Goal: Navigation & Orientation: Find specific page/section

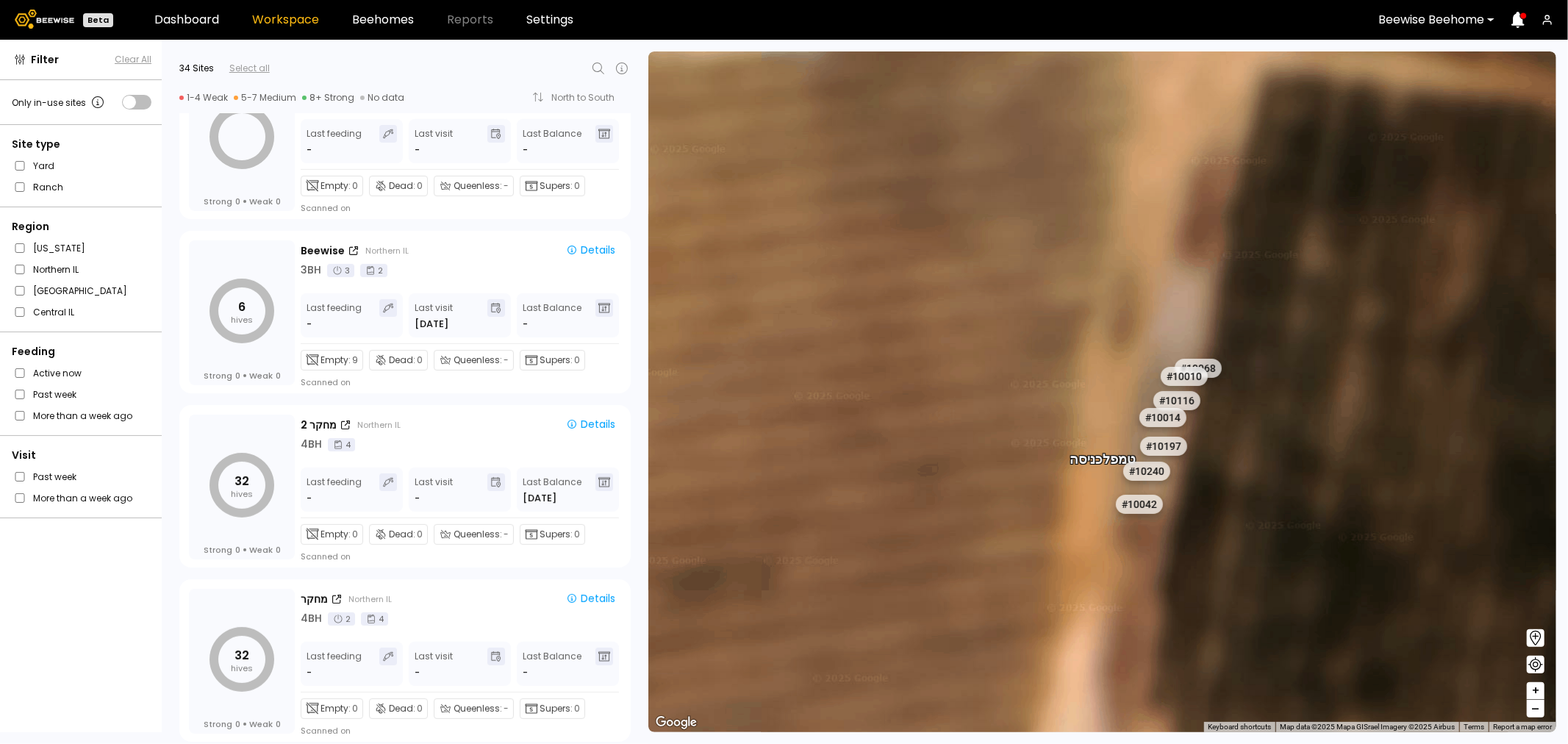
scroll to position [245, 0]
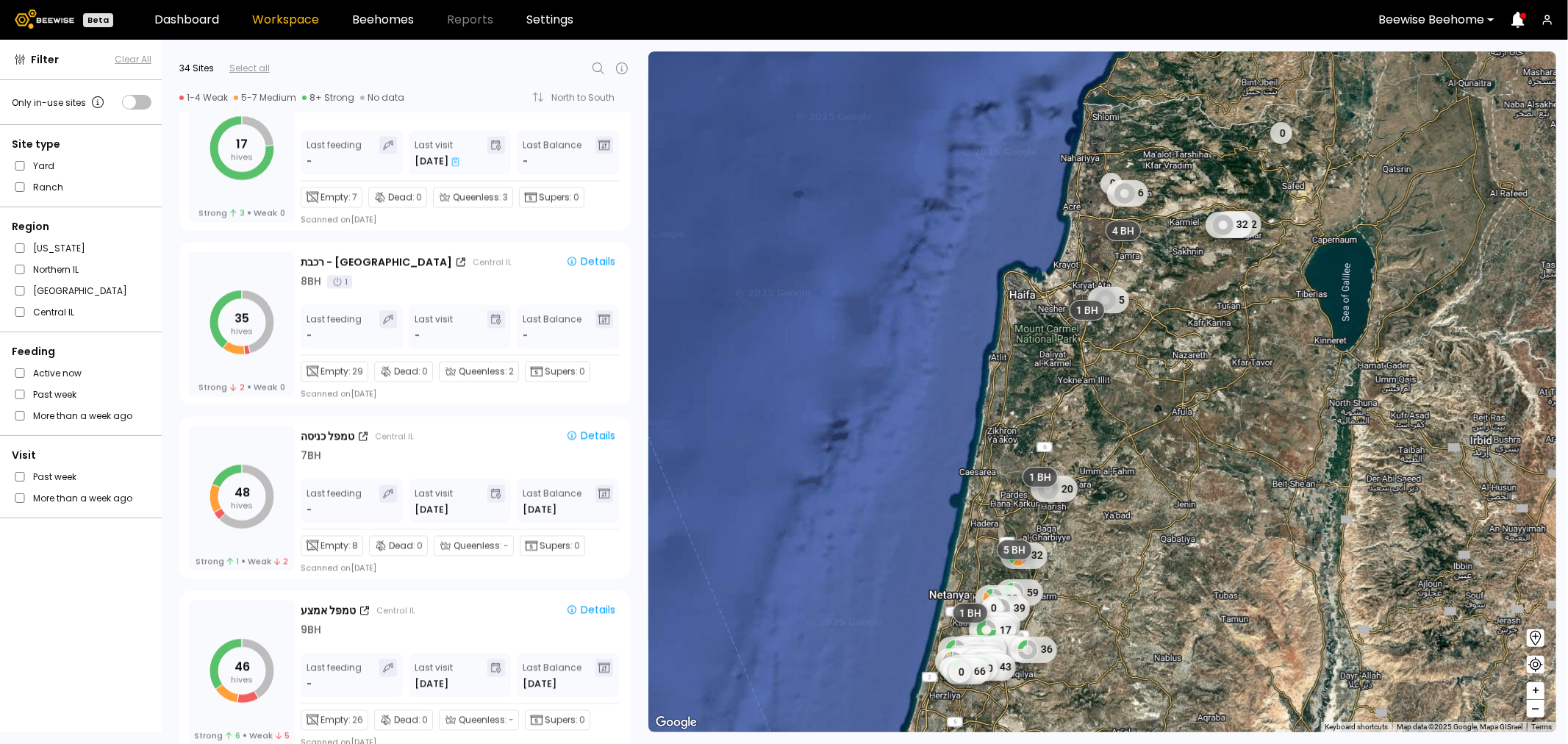
scroll to position [2531, 0]
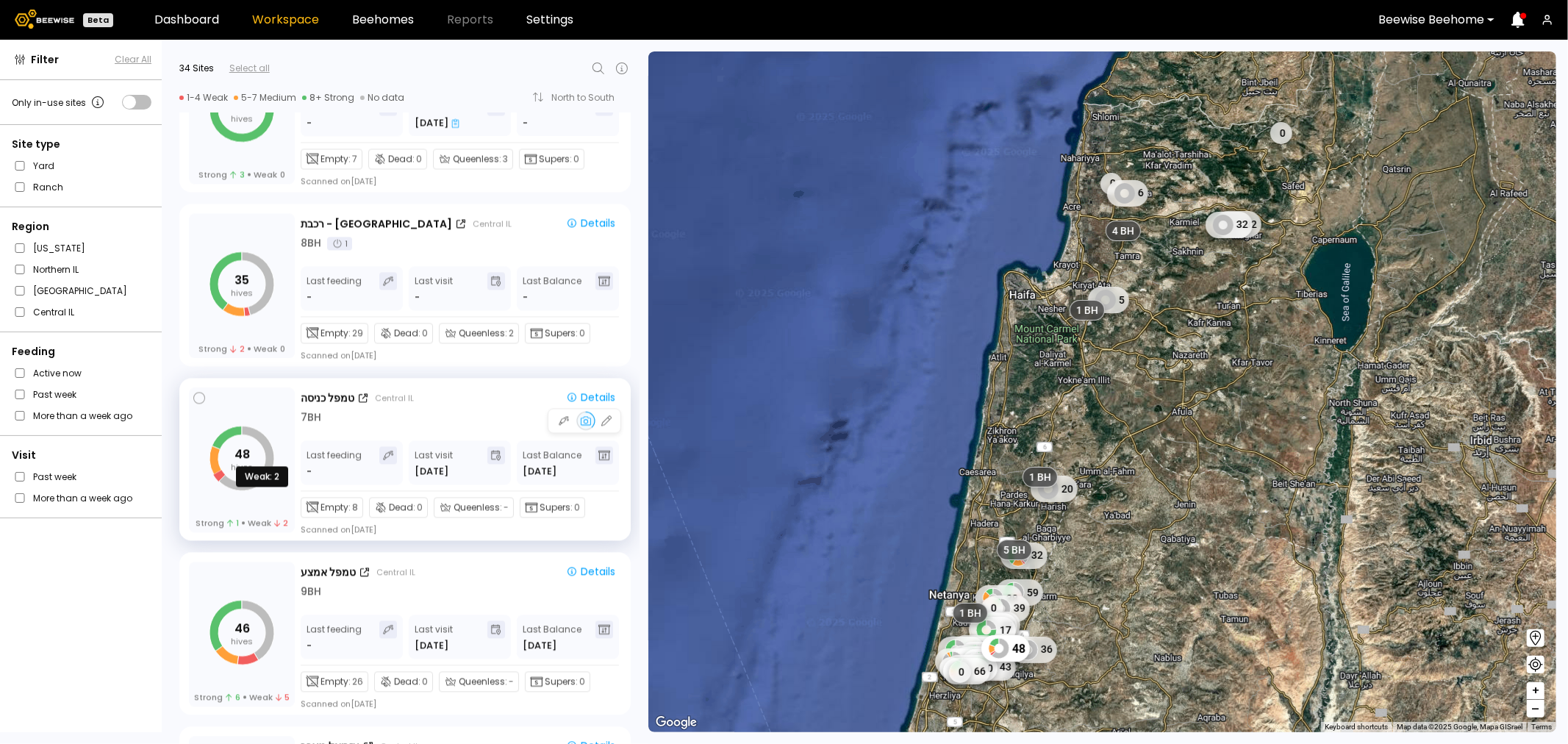
click at [231, 458] on icon "48 hives" at bounding box center [242, 458] width 65 height 65
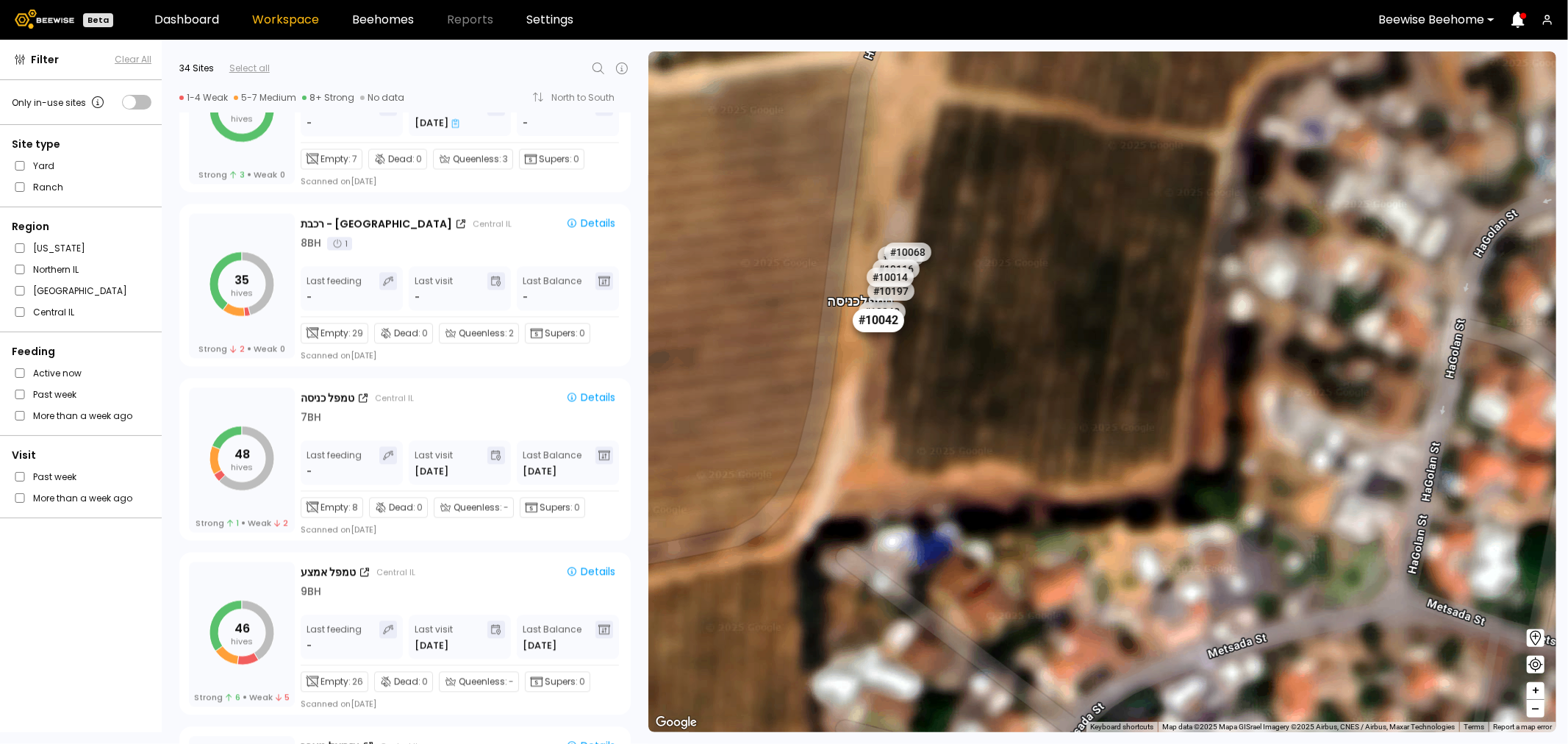
click at [876, 321] on div "# 10042" at bounding box center [878, 320] width 51 height 23
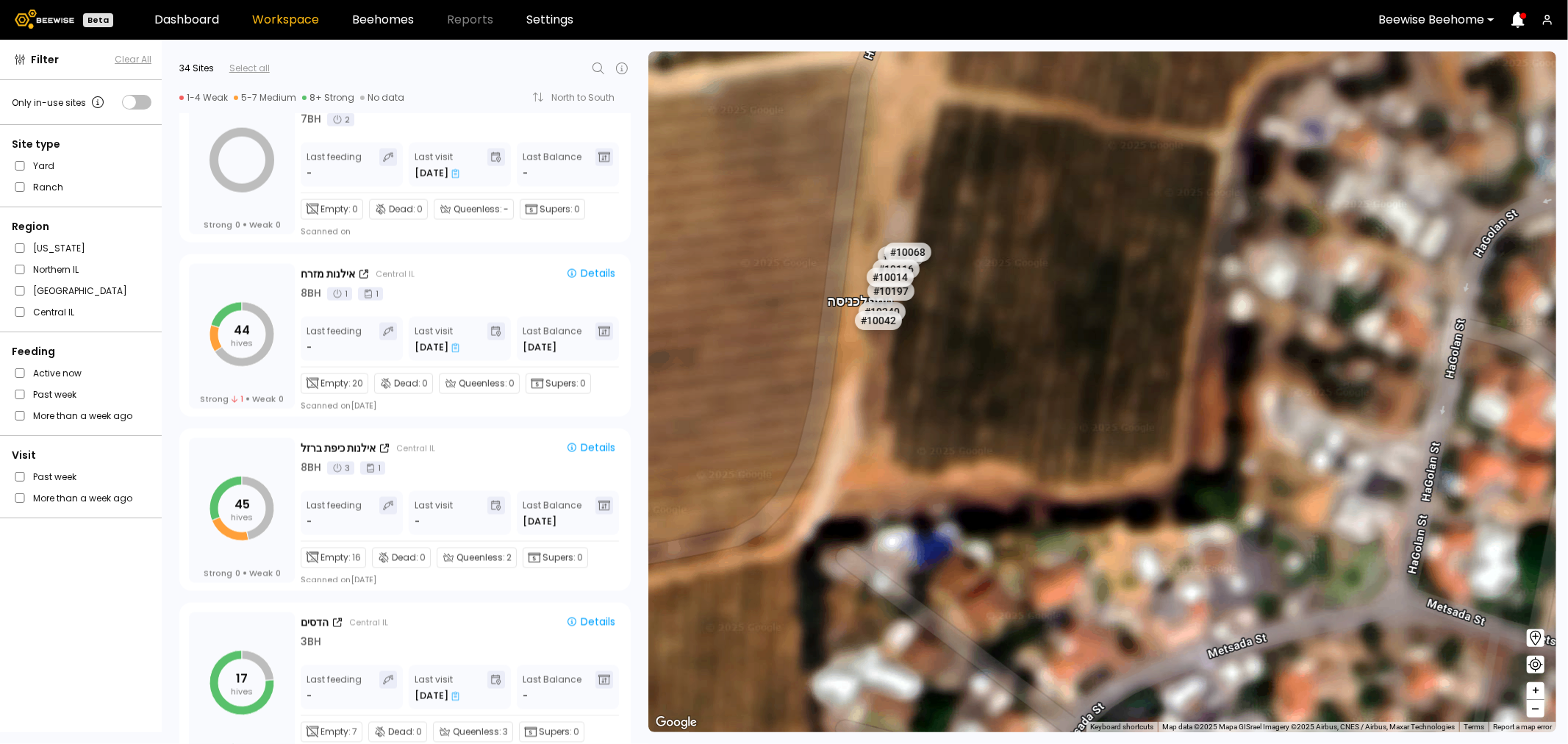
scroll to position [2286, 0]
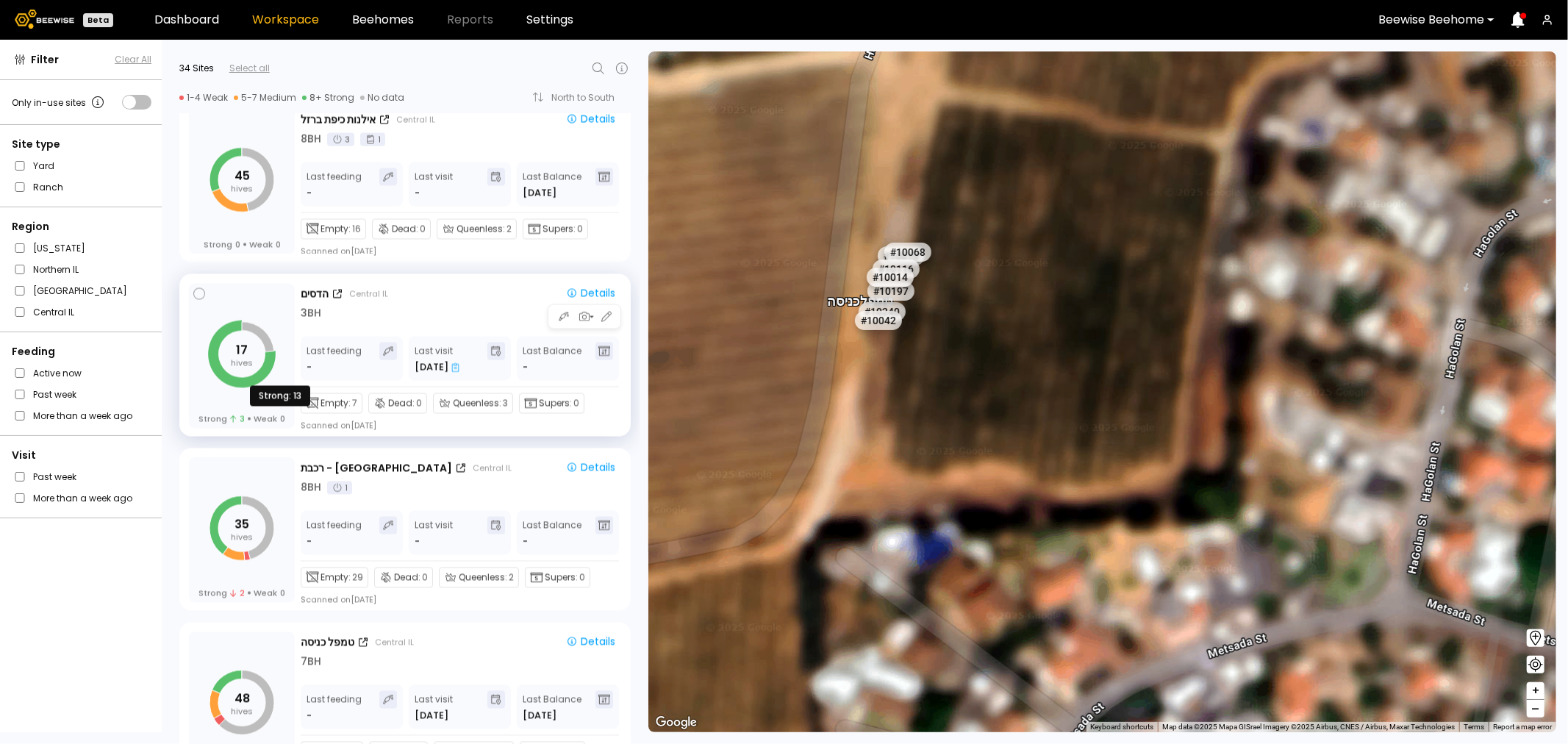
click at [240, 377] on icon "17 hives" at bounding box center [242, 354] width 65 height 65
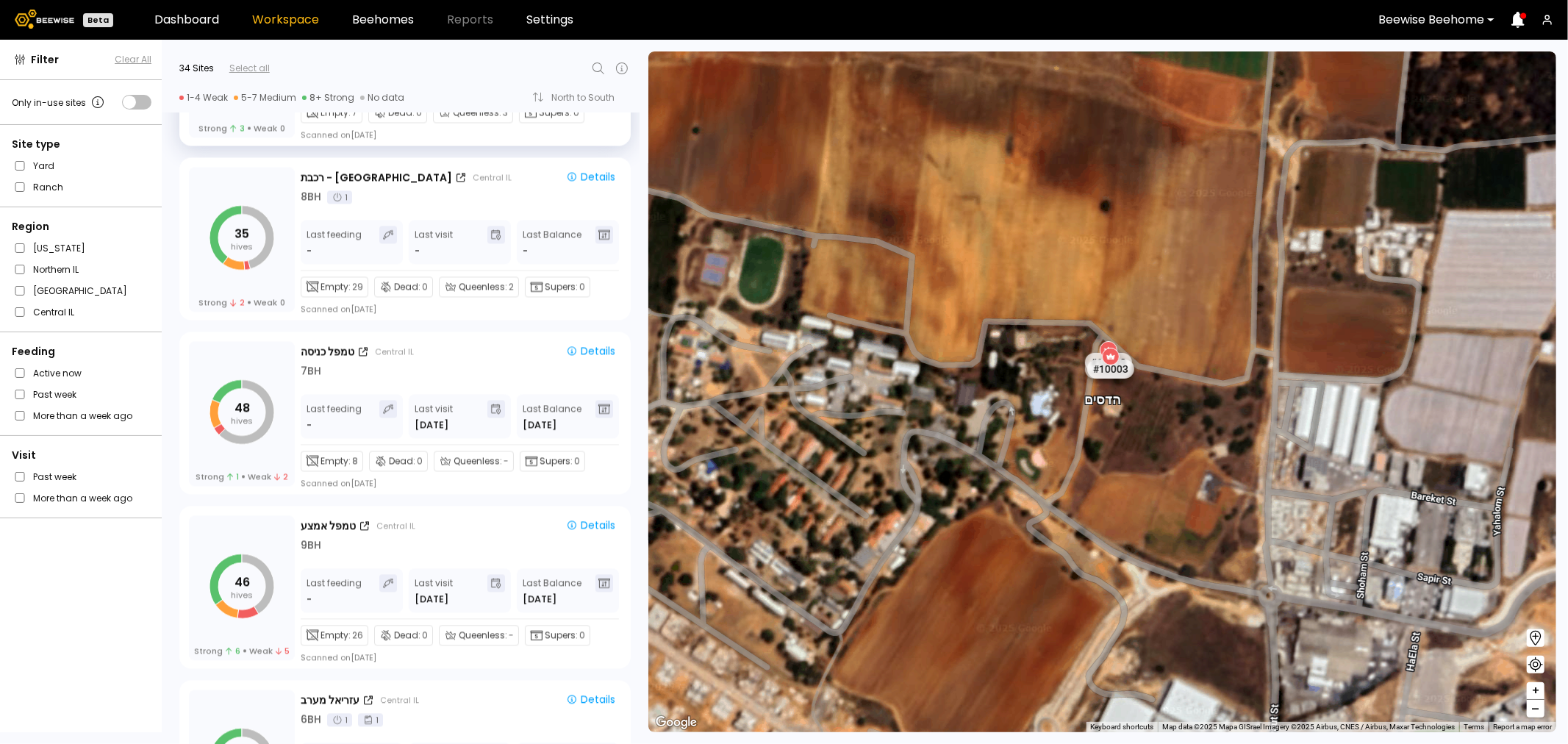
scroll to position [2612, 0]
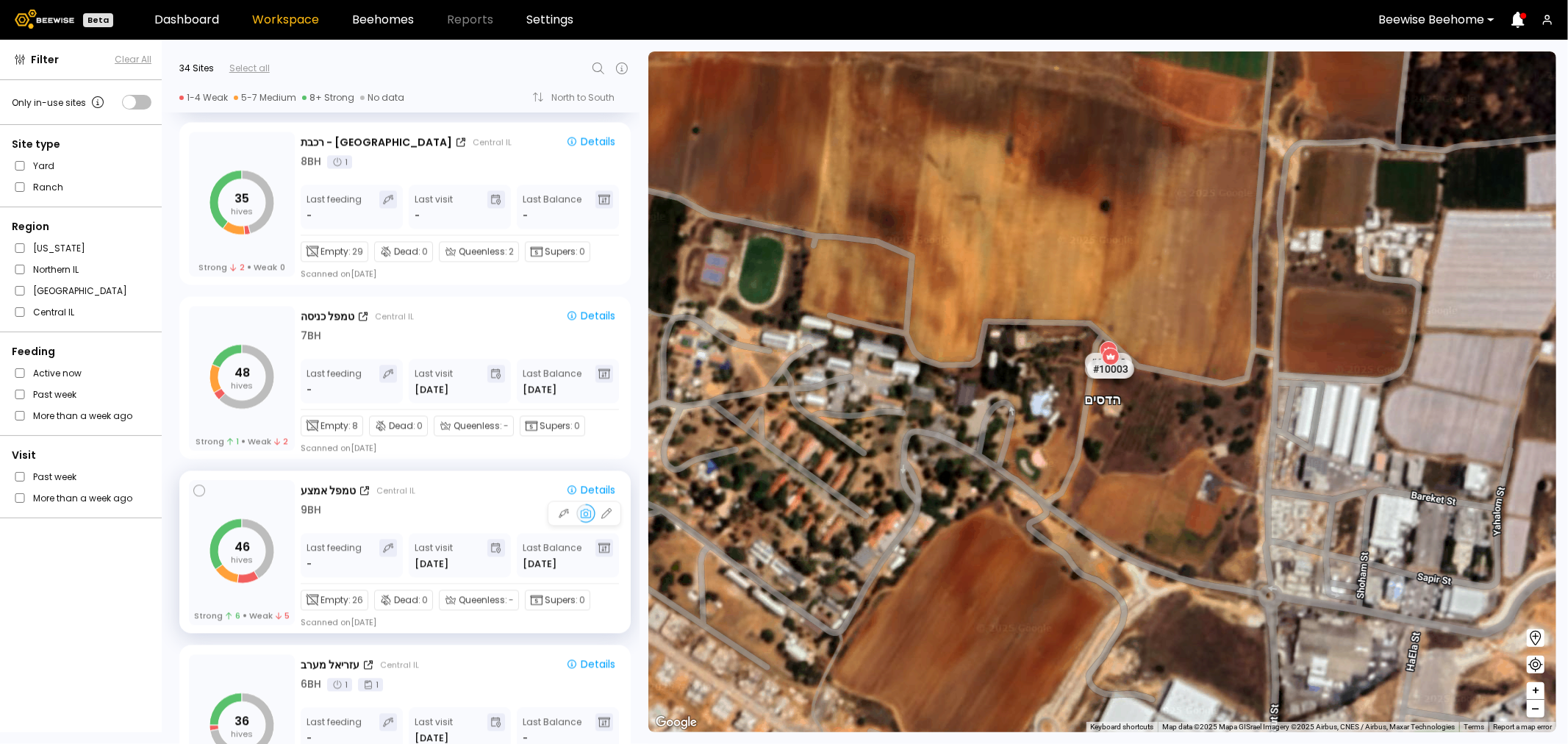
click at [223, 550] on icon "46 hives" at bounding box center [242, 551] width 65 height 65
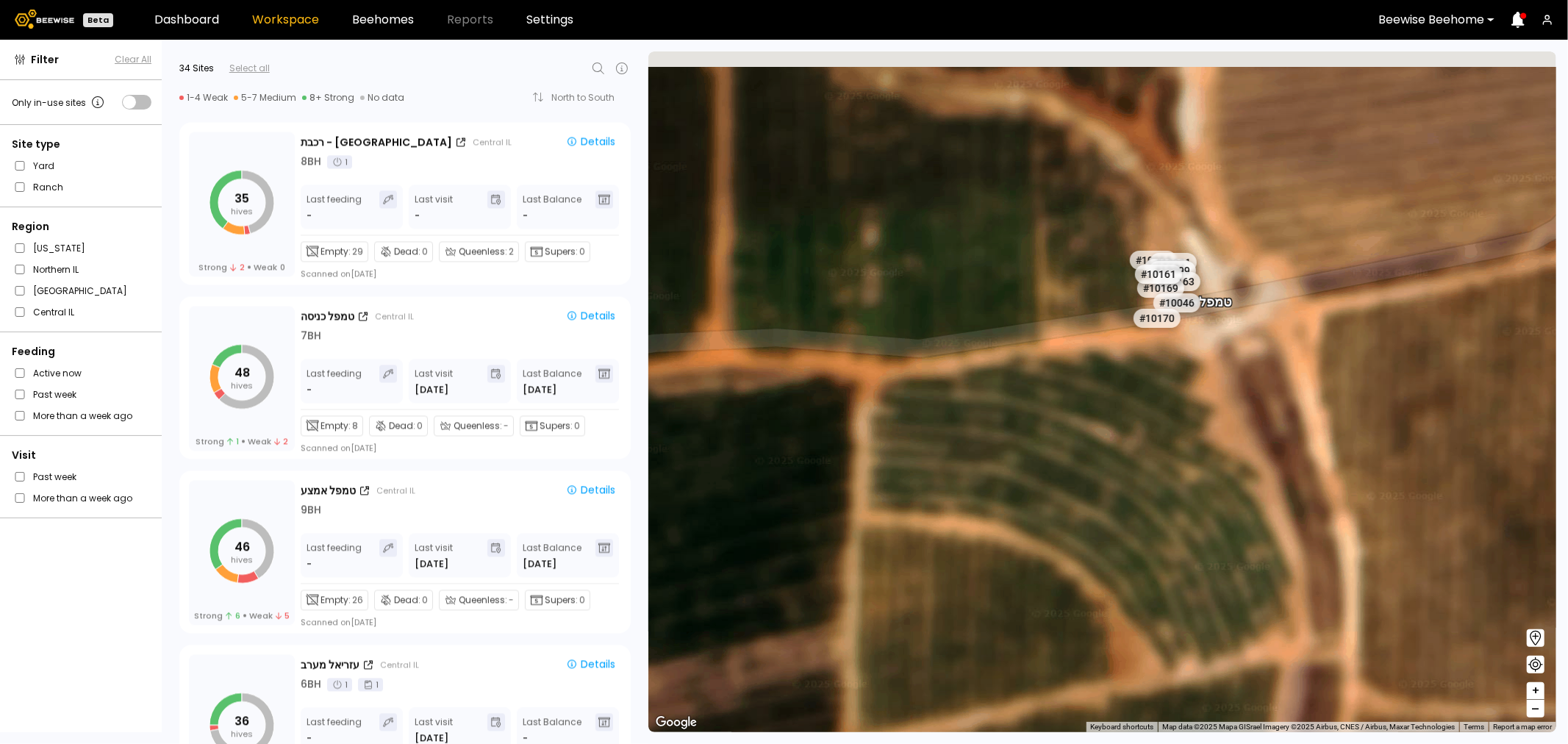
drag, startPoint x: 1276, startPoint y: 380, endPoint x: 1070, endPoint y: 629, distance: 323.2
click at [1070, 642] on div "# 10115 # 10056 # 10164 # 10045 # 10053 # 10050 # 10010 # 10068 # 10116 # 10059…" at bounding box center [1103, 392] width 908 height 681
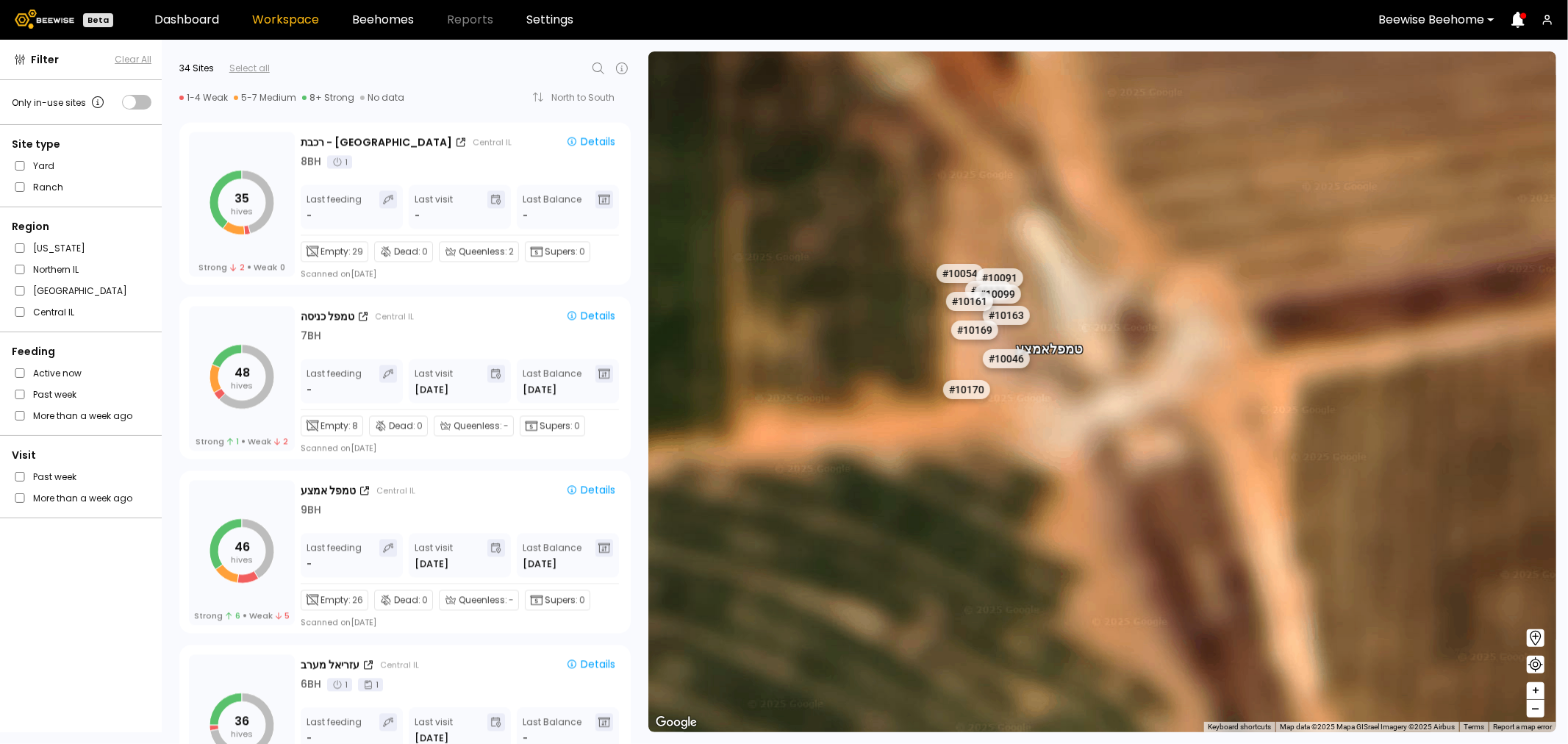
drag, startPoint x: 1030, startPoint y: 488, endPoint x: 1038, endPoint y: 554, distance: 66.5
click at [1038, 554] on div "# 10115 # 10056 # 10164 # 10045 # 10053 # 10050 # 10010 # 10068 # 10116 # 10059…" at bounding box center [1103, 392] width 908 height 681
